Goal: Information Seeking & Learning: Learn about a topic

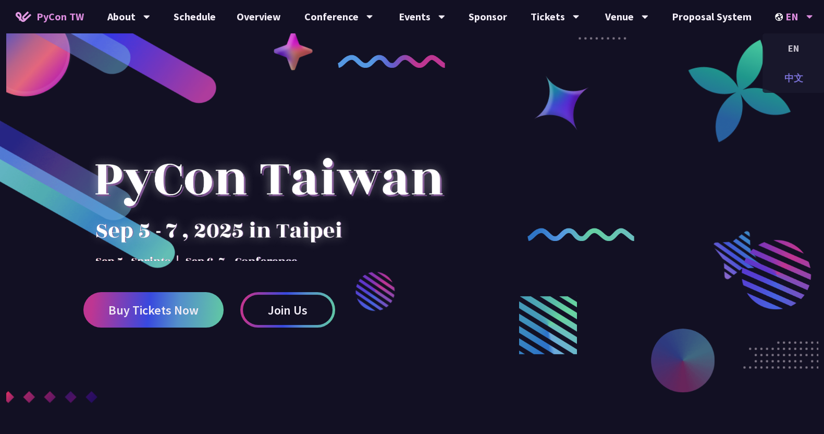
click at [782, 73] on div "中文" at bounding box center [793, 78] width 63 height 24
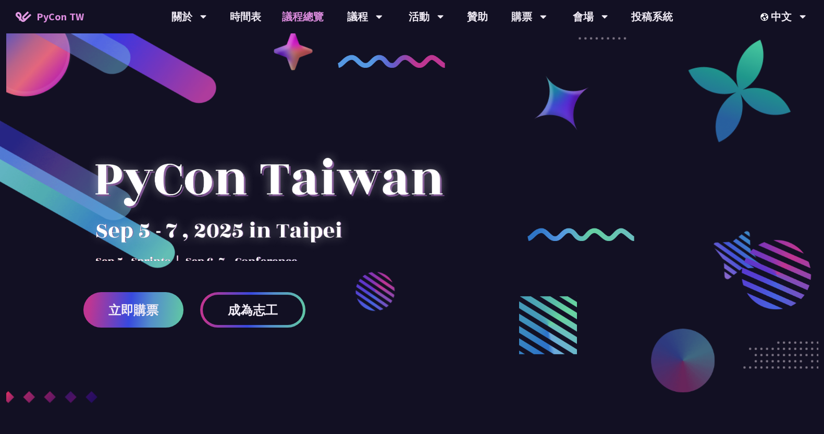
click at [306, 16] on link "議程總覽" at bounding box center [302, 16] width 63 height 33
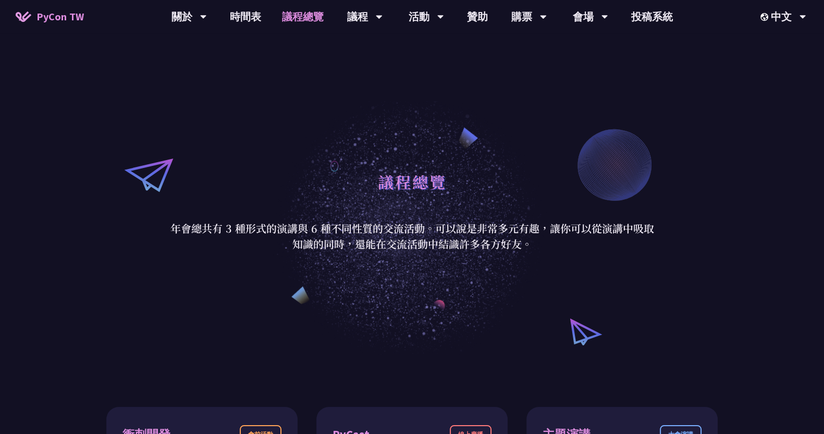
scroll to position [195, 0]
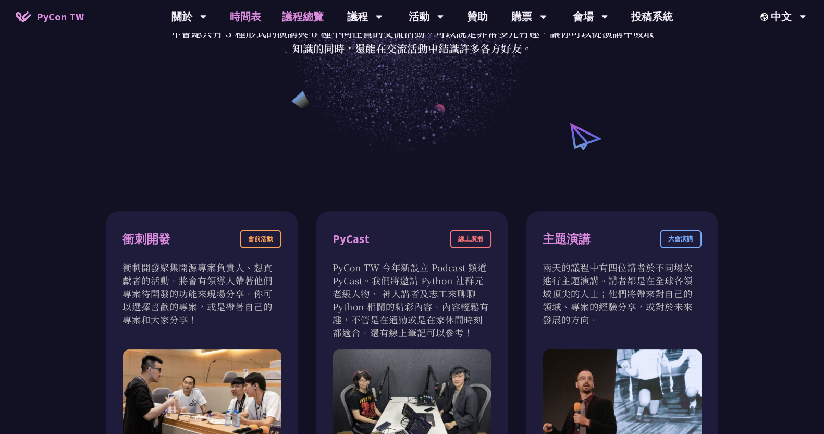
click at [246, 16] on link "時間表" at bounding box center [245, 16] width 52 height 33
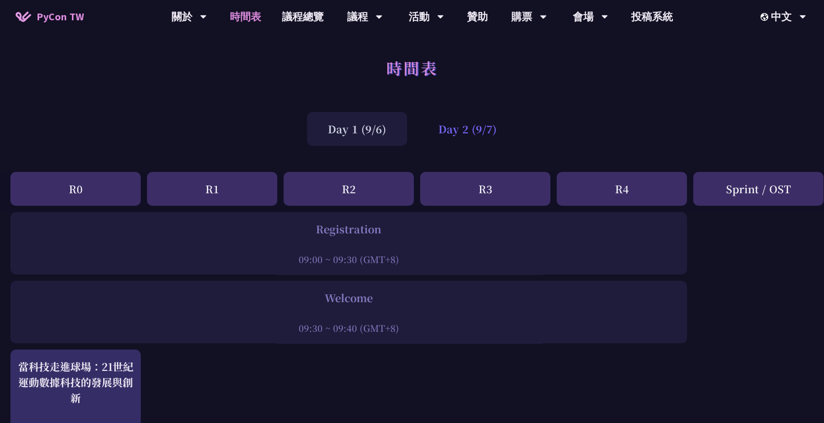
click at [474, 132] on div "Day 2 (9/7)" at bounding box center [467, 129] width 100 height 34
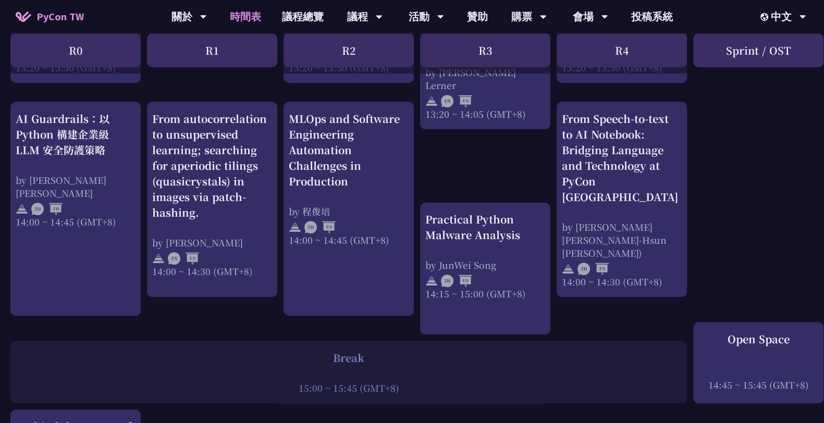
scroll to position [1042, 0]
